Goal: Transaction & Acquisition: Purchase product/service

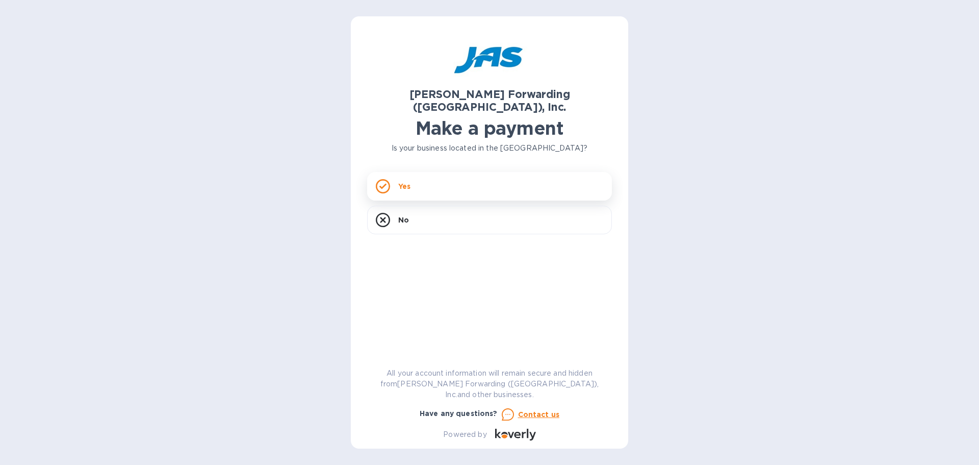
click at [405, 181] on p "Yes" at bounding box center [404, 186] width 12 height 10
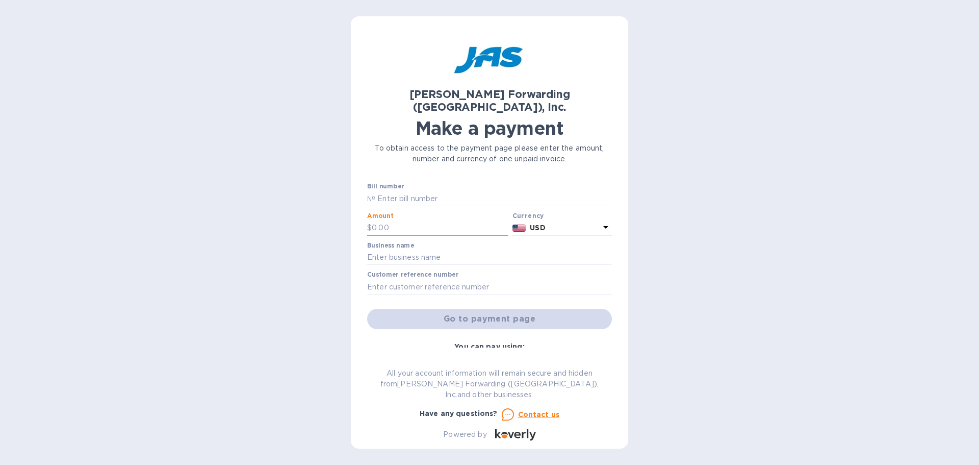
click at [396, 220] on input "text" at bounding box center [440, 227] width 137 height 15
type input "160.00"
click at [406, 250] on input "text" at bounding box center [489, 257] width 245 height 15
type input "Galerie"
click at [367, 279] on input "text" at bounding box center [489, 286] width 245 height 15
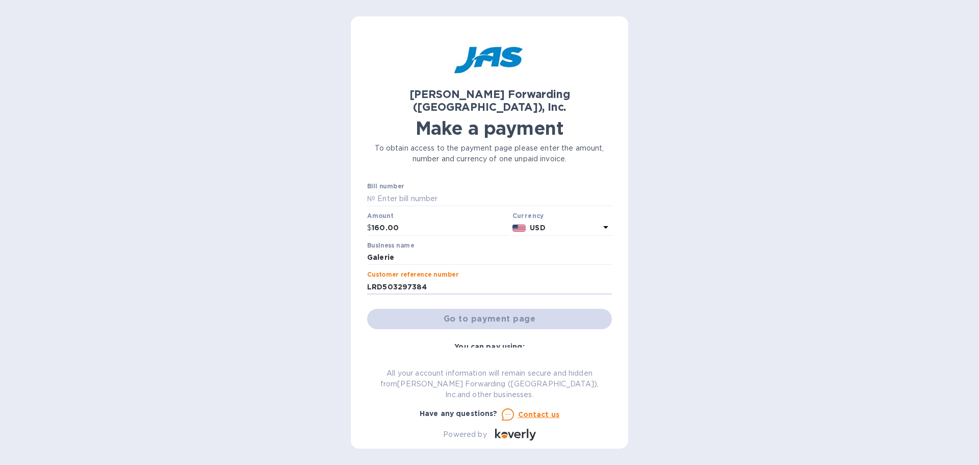
type input "LRD503297384"
click at [456, 310] on div "Go to payment page" at bounding box center [489, 318] width 249 height 24
click at [434, 306] on div "Go to payment page" at bounding box center [489, 318] width 249 height 24
drag, startPoint x: 433, startPoint y: 271, endPoint x: 339, endPoint y: 277, distance: 95.1
click at [339, 277] on div "[PERSON_NAME] Forwarding ([GEOGRAPHIC_DATA]), Inc. Make a payment To obtain acc…" at bounding box center [489, 232] width 979 height 465
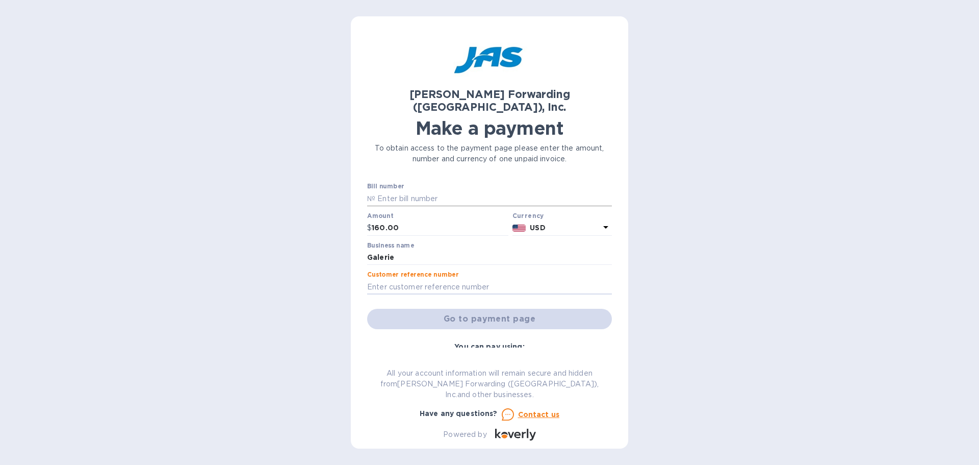
click at [374, 191] on div "№" at bounding box center [489, 198] width 245 height 15
click at [367, 193] on p "№" at bounding box center [371, 198] width 8 height 11
click at [378, 191] on input "text" at bounding box center [493, 198] width 237 height 15
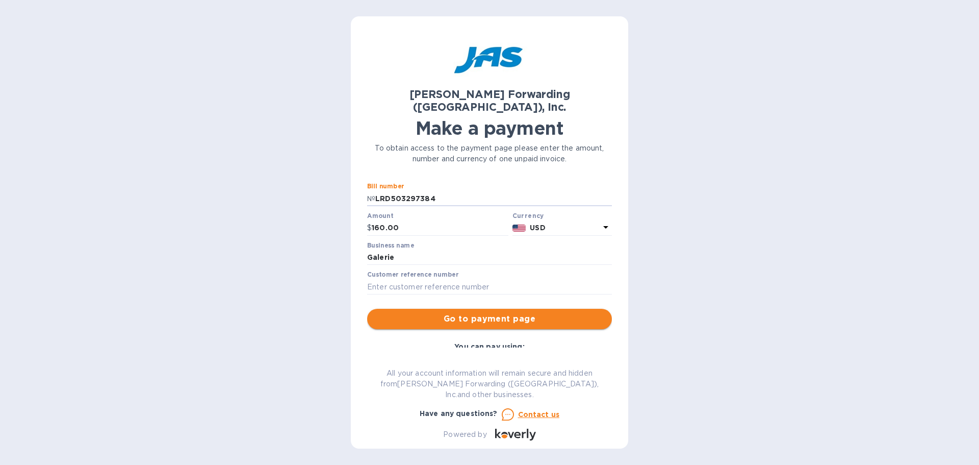
type input "LRD503297384"
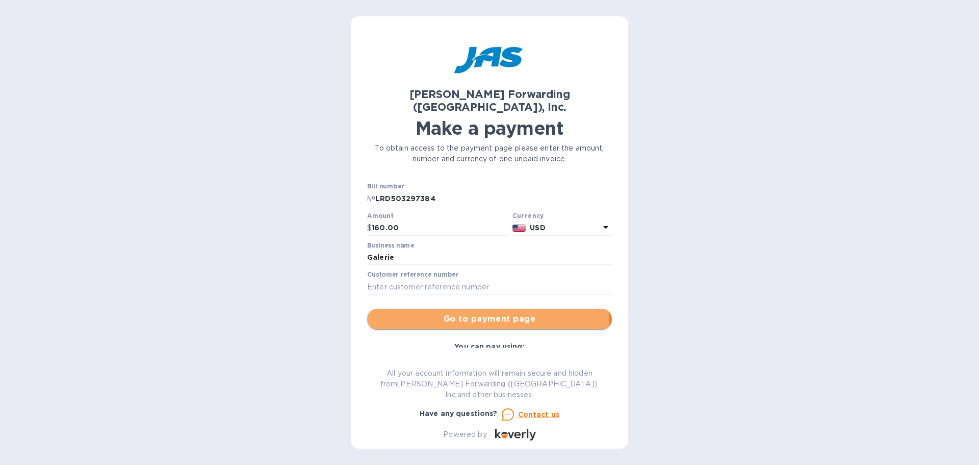
click at [436, 313] on span "Go to payment page" at bounding box center [489, 319] width 228 height 12
